Goal: Information Seeking & Learning: Check status

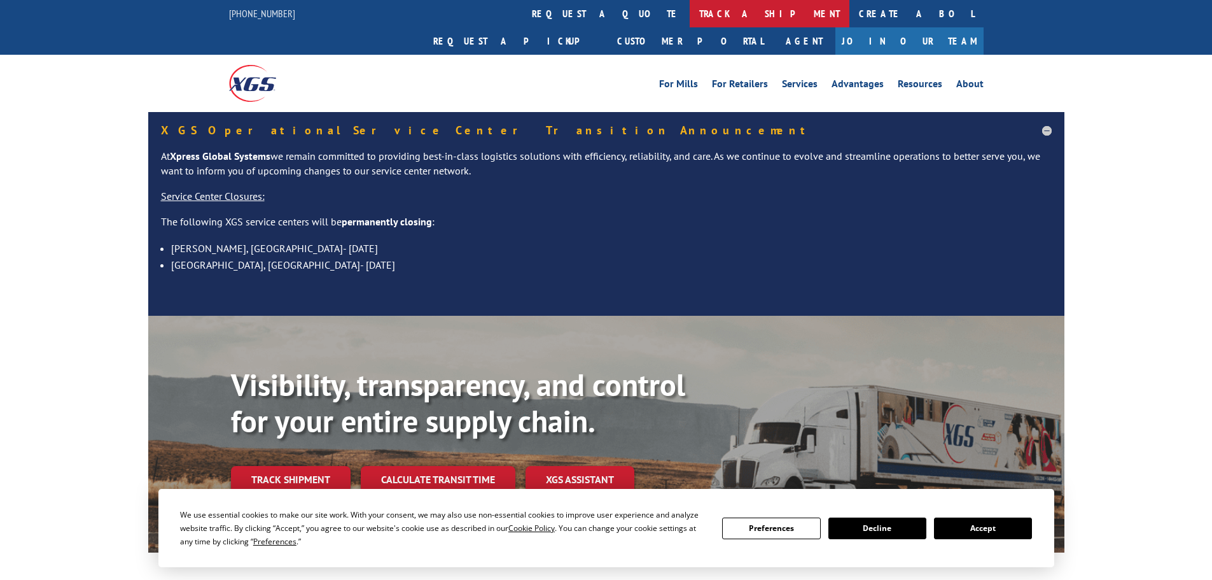
click at [690, 11] on link "track a shipment" at bounding box center [770, 13] width 160 height 27
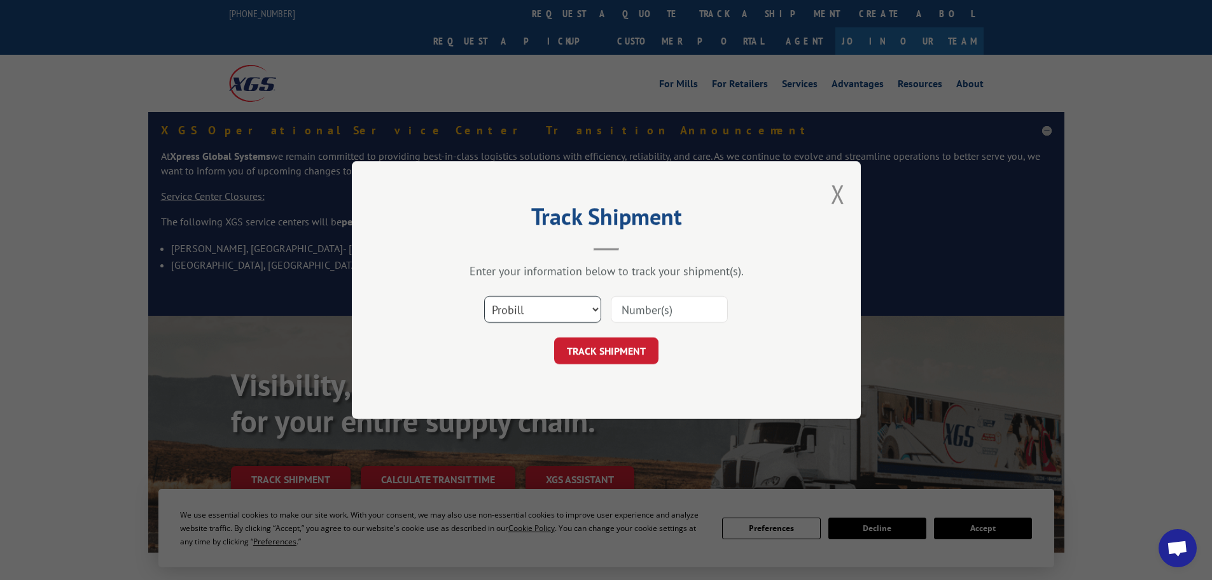
click at [556, 300] on select "Select category... Probill BOL PO" at bounding box center [542, 309] width 117 height 27
select select "bol"
click at [484, 296] on select "Select category... Probill BOL PO" at bounding box center [542, 309] width 117 height 27
click at [640, 314] on input at bounding box center [669, 309] width 117 height 27
paste input "444319"
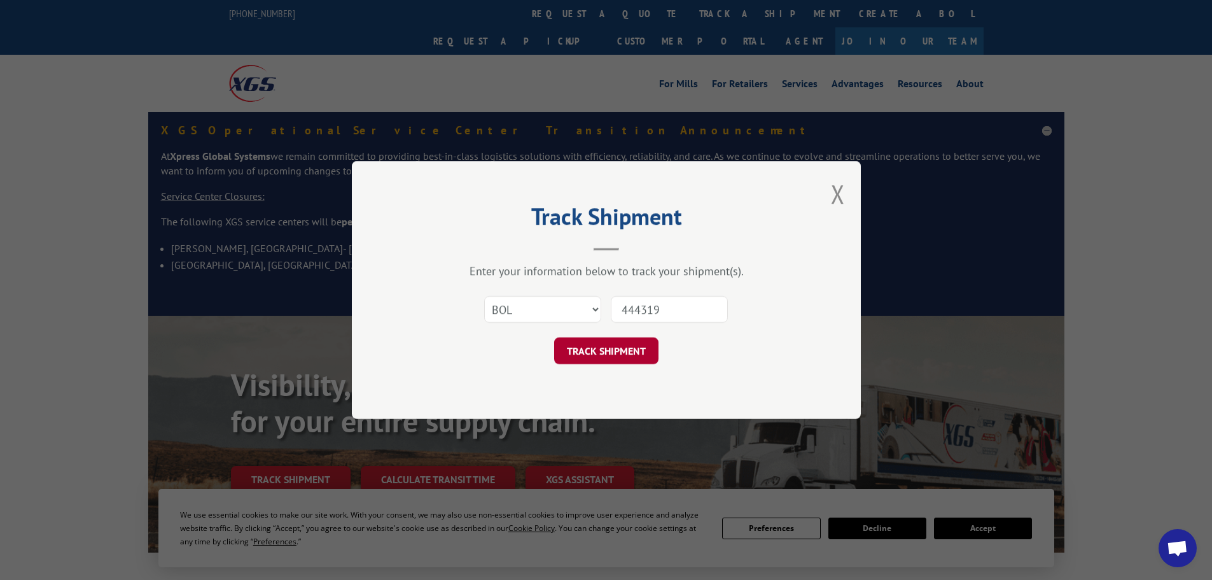
type input "444319"
click at [622, 354] on button "TRACK SHIPMENT" at bounding box center [606, 350] width 104 height 27
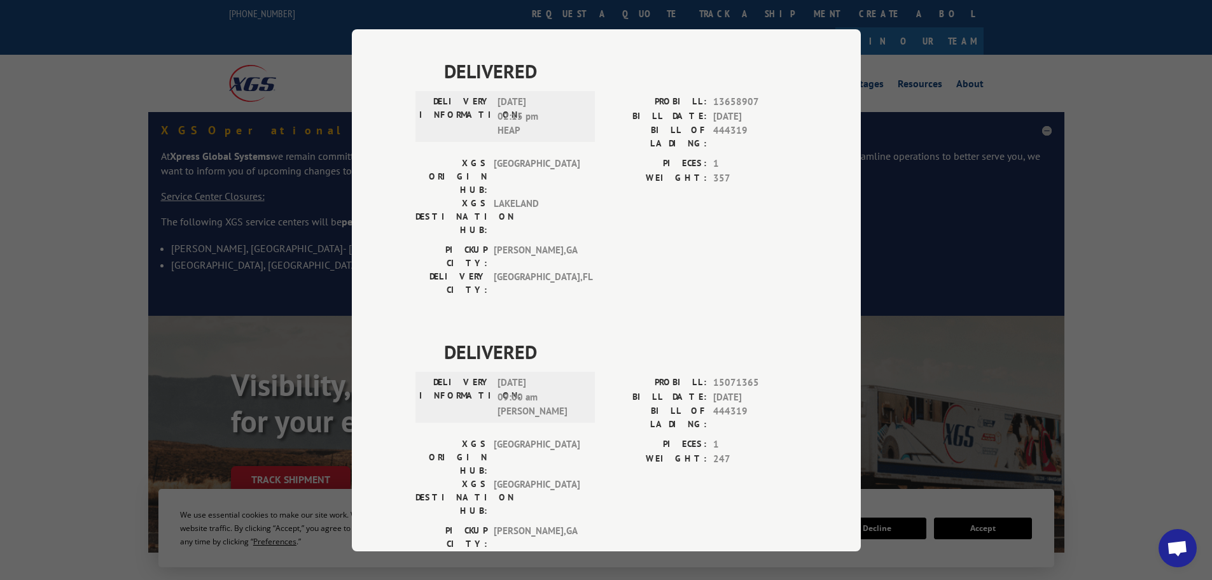
scroll to position [954, 0]
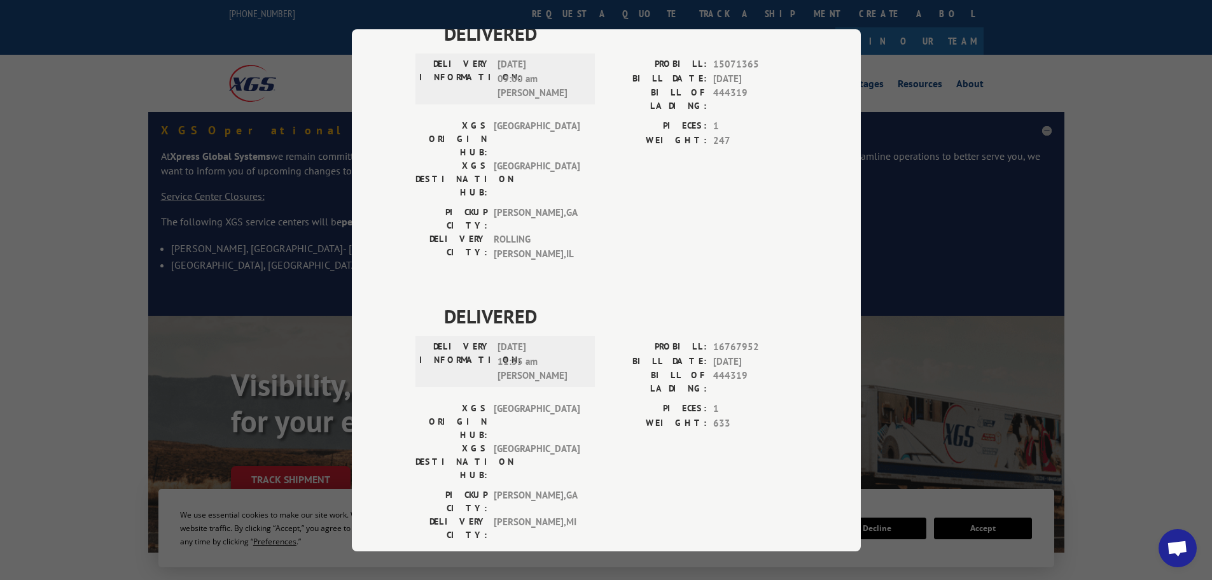
drag, startPoint x: 576, startPoint y: 249, endPoint x: 428, endPoint y: 255, distance: 148.4
copy span "[DATE]"
